Goal: Complete application form

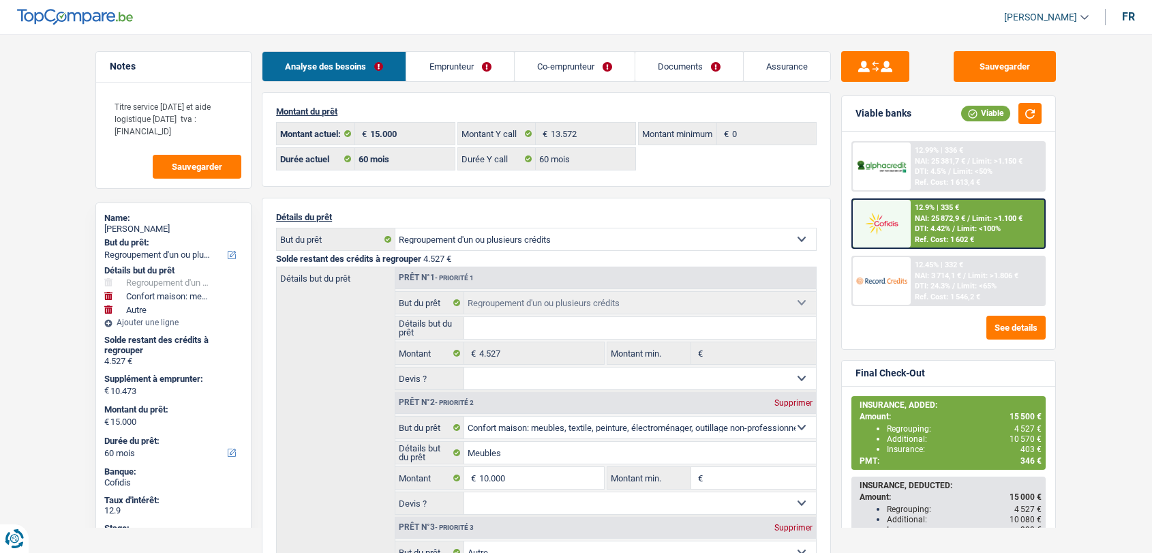
select select "refinancing"
select select "household"
select select "other"
select select "60"
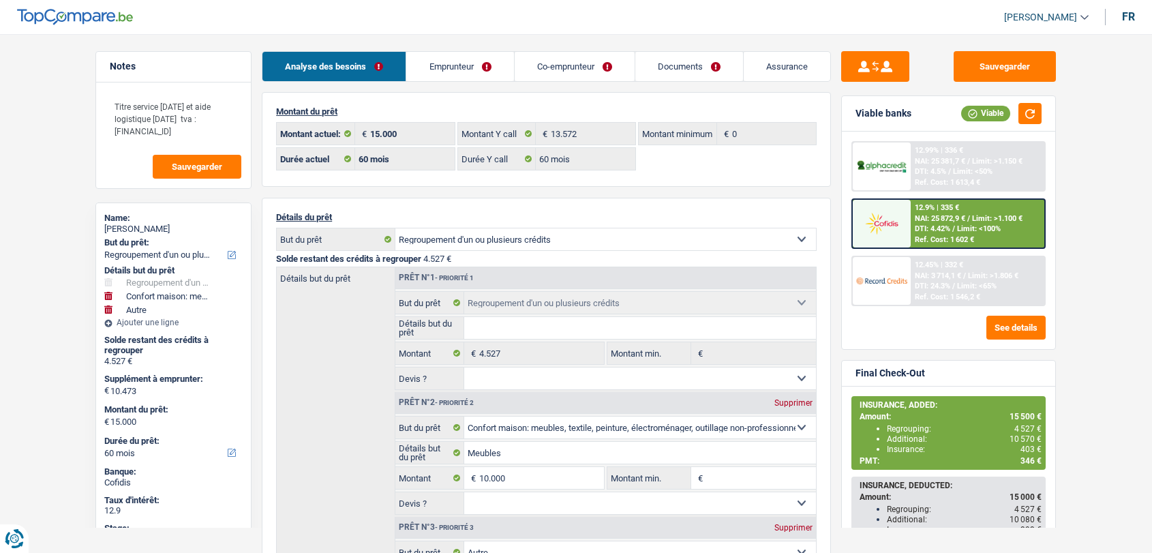
select select "60"
select select "refinancing"
select select "household"
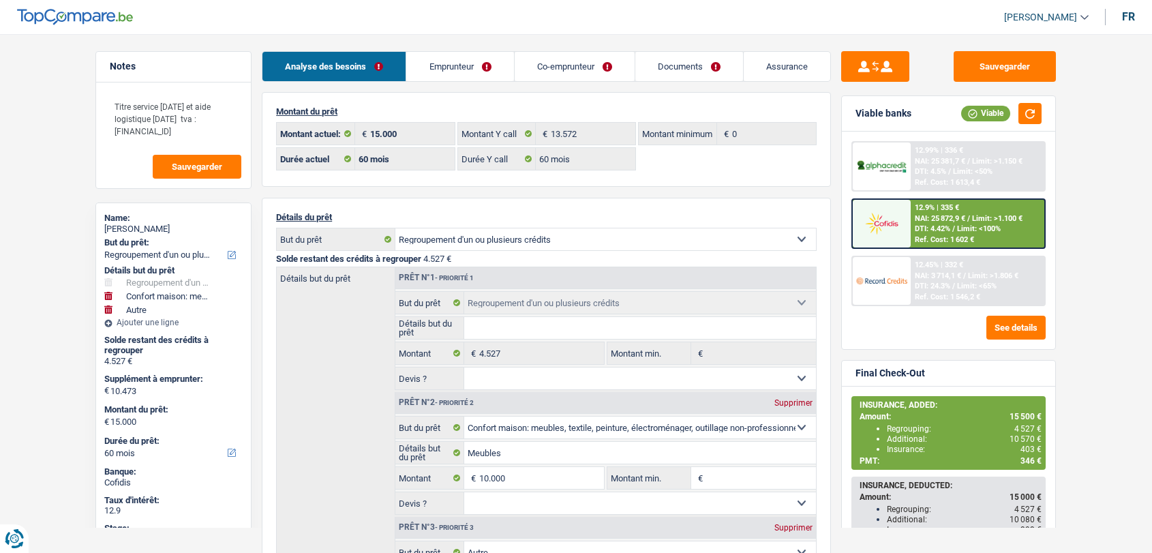
select select "other"
select select "60"
select select "coApplicant"
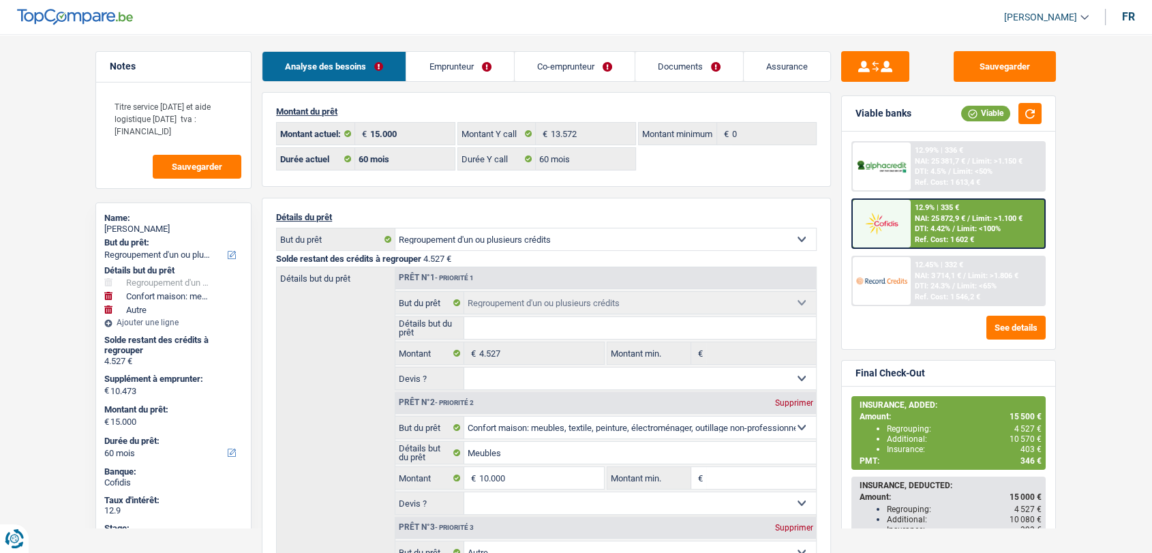
click at [683, 67] on link "Documents" at bounding box center [689, 66] width 108 height 29
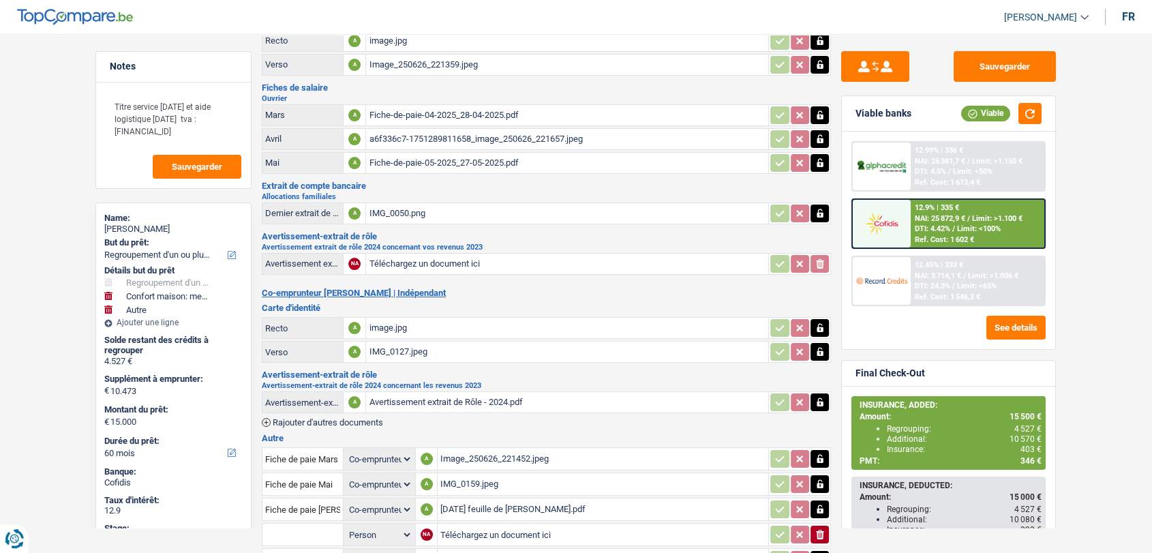
scroll to position [76, 0]
